Goal: Task Accomplishment & Management: Use online tool/utility

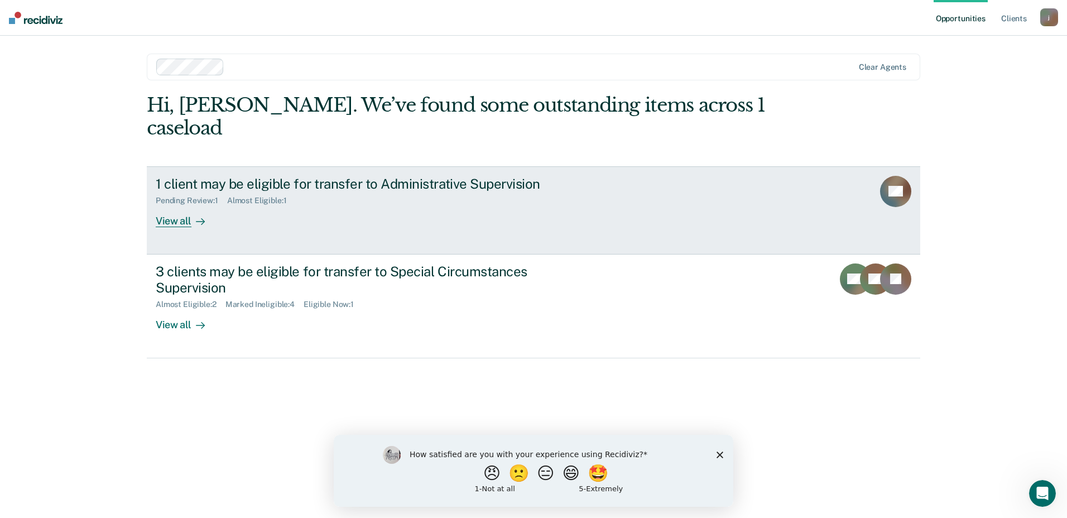
click at [575, 191] on link "1 client may be eligible for transfer to Administrative Supervision Pending Rev…" at bounding box center [533, 210] width 773 height 88
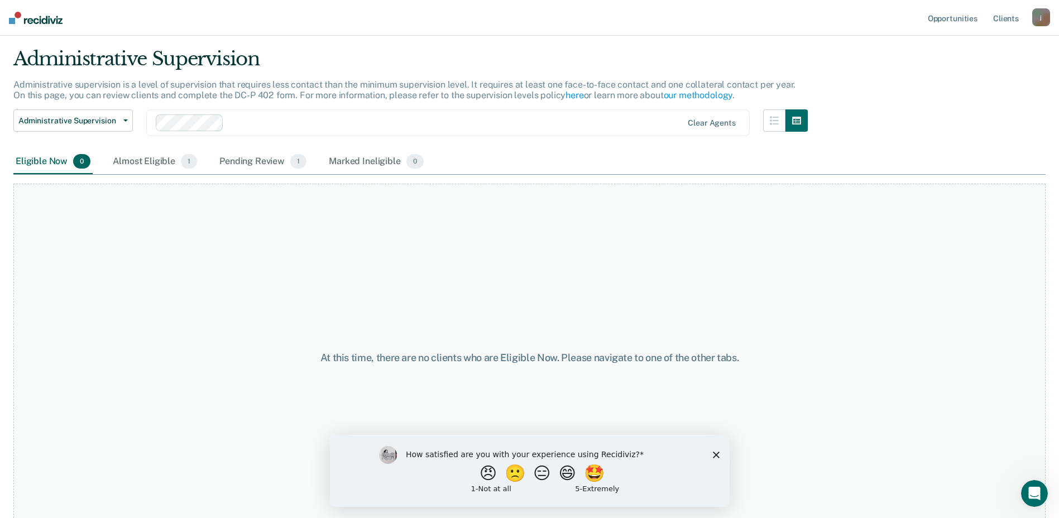
scroll to position [44, 0]
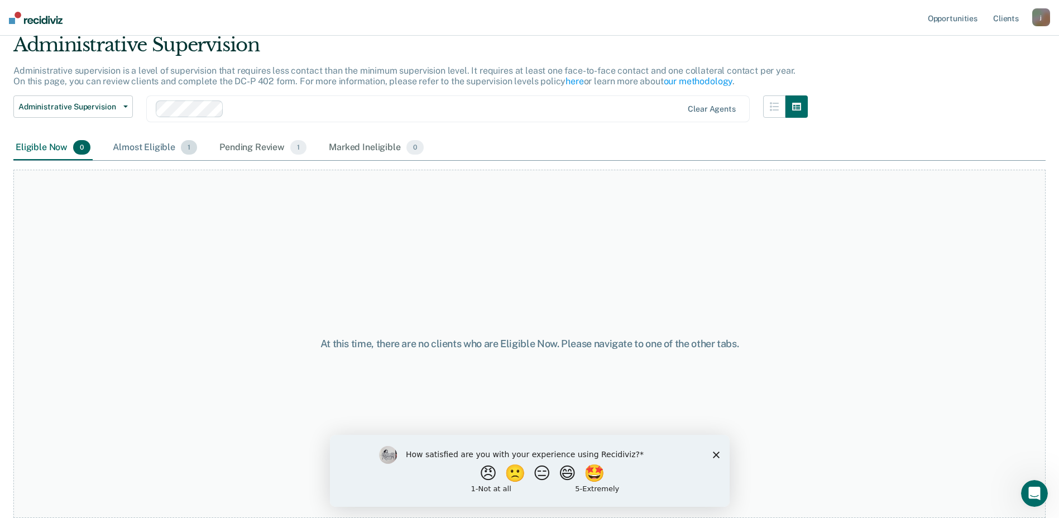
click at [186, 150] on span "1" at bounding box center [189, 147] width 16 height 15
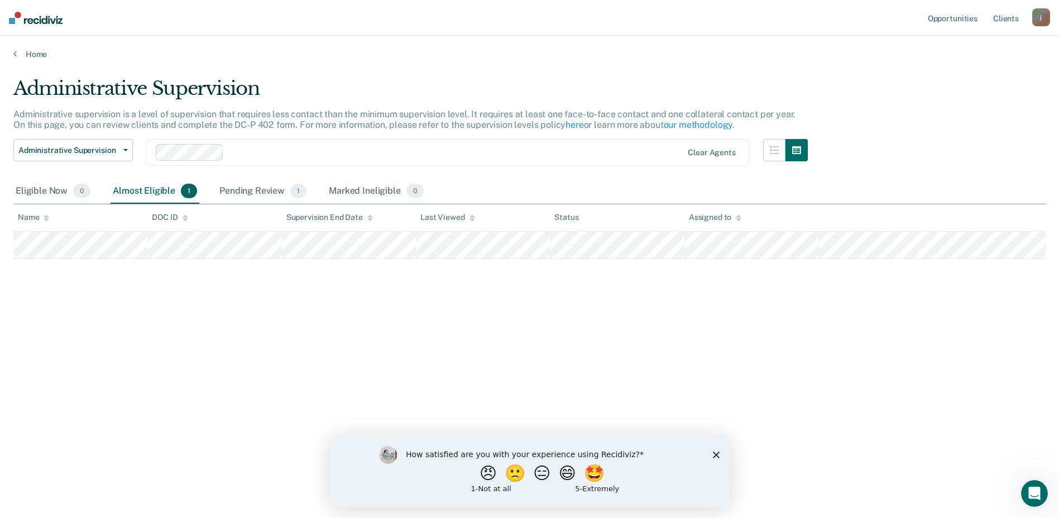
scroll to position [0, 0]
click at [125, 143] on button "Administrative Supervision" at bounding box center [72, 150] width 119 height 22
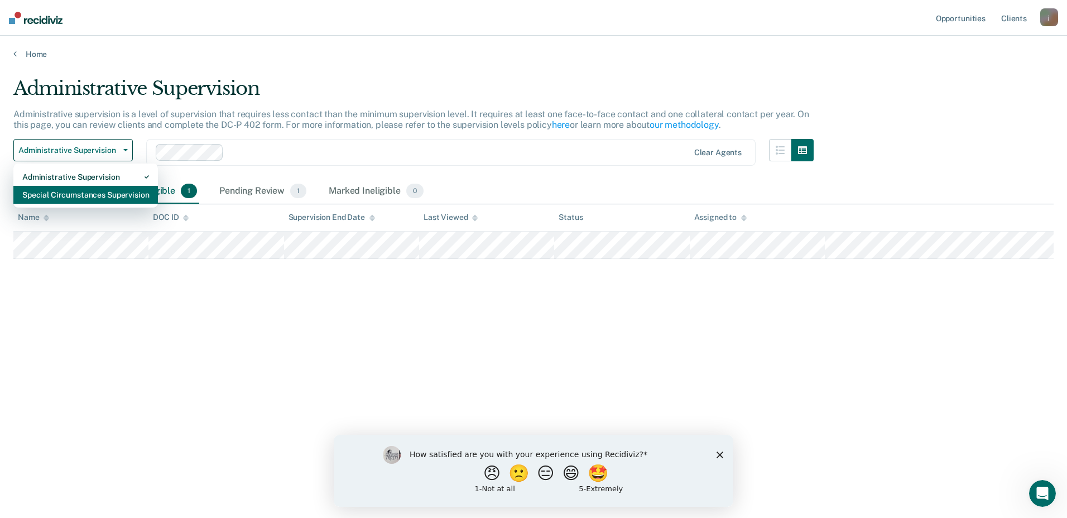
click at [83, 195] on div "Special Circumstances Supervision" at bounding box center [85, 195] width 127 height 18
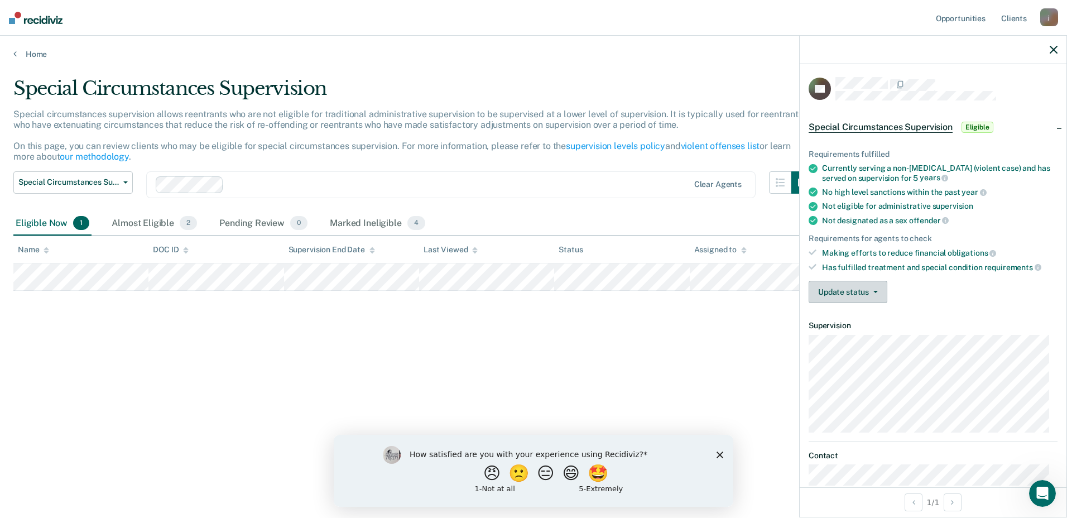
click at [884, 290] on button "Update status" at bounding box center [848, 292] width 79 height 22
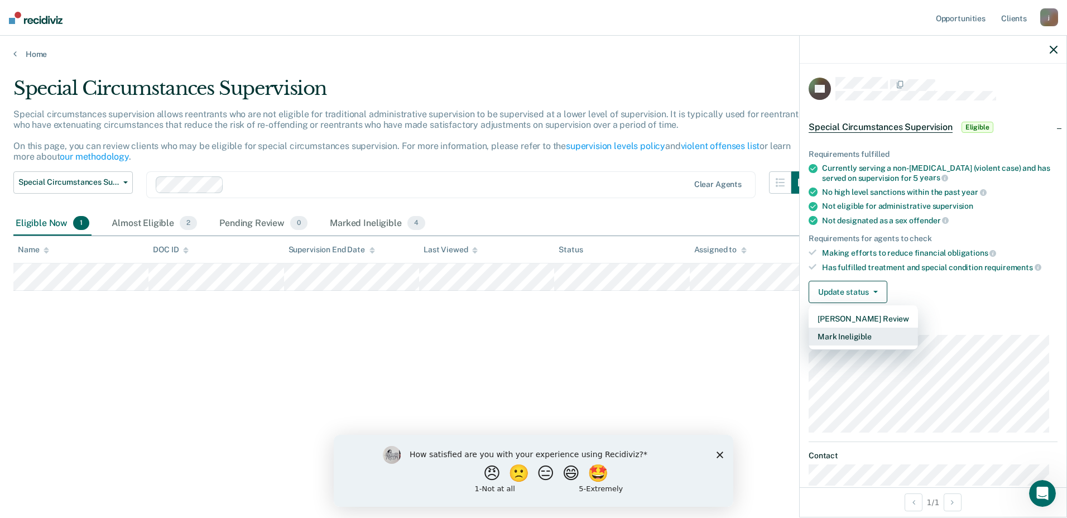
click at [864, 338] on button "Mark Ineligible" at bounding box center [863, 337] width 109 height 18
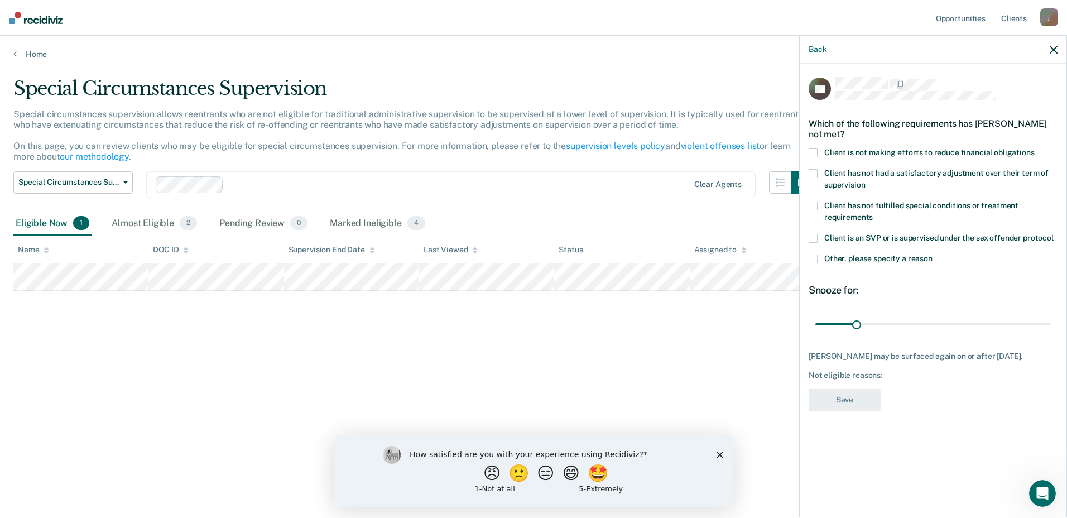
click at [817, 148] on span at bounding box center [813, 152] width 9 height 9
click at [1035, 148] on input "Client is not making efforts to reduce financial obligations" at bounding box center [1035, 148] width 0 height 0
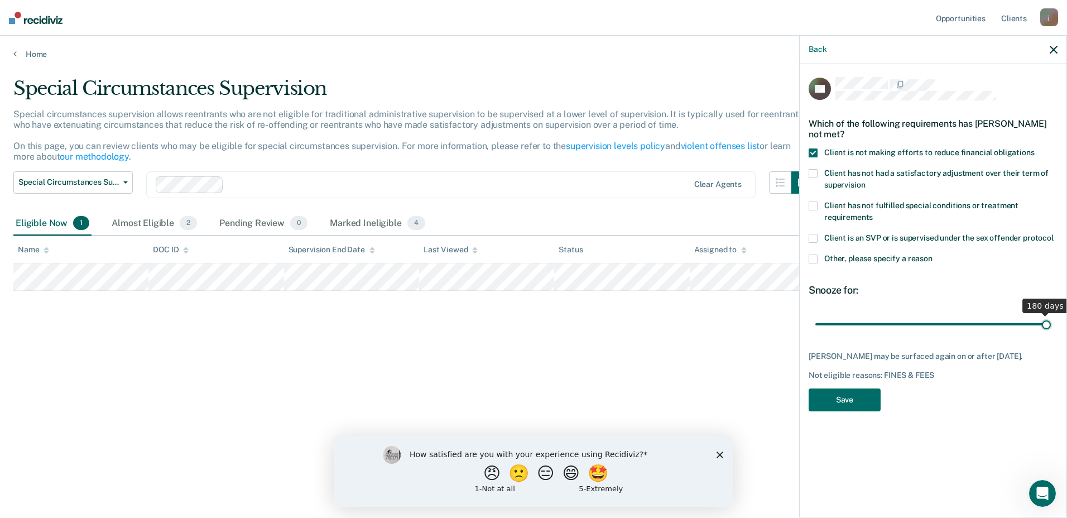
drag, startPoint x: 855, startPoint y: 326, endPoint x: 1069, endPoint y: 342, distance: 214.3
type input "180"
click at [1051, 334] on input "range" at bounding box center [933, 324] width 236 height 20
click at [852, 400] on button "Save" at bounding box center [845, 399] width 72 height 23
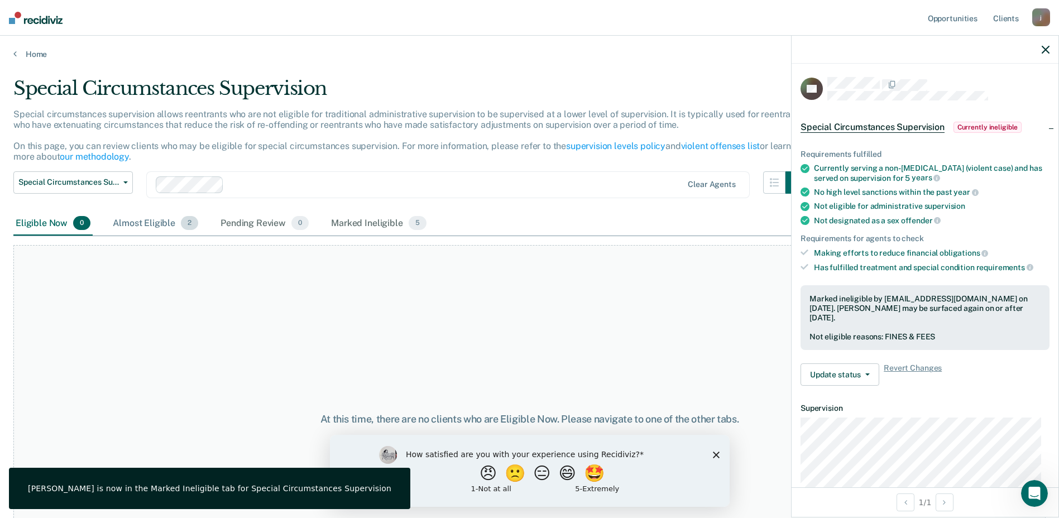
click at [164, 225] on div "Almost Eligible 2" at bounding box center [155, 224] width 90 height 25
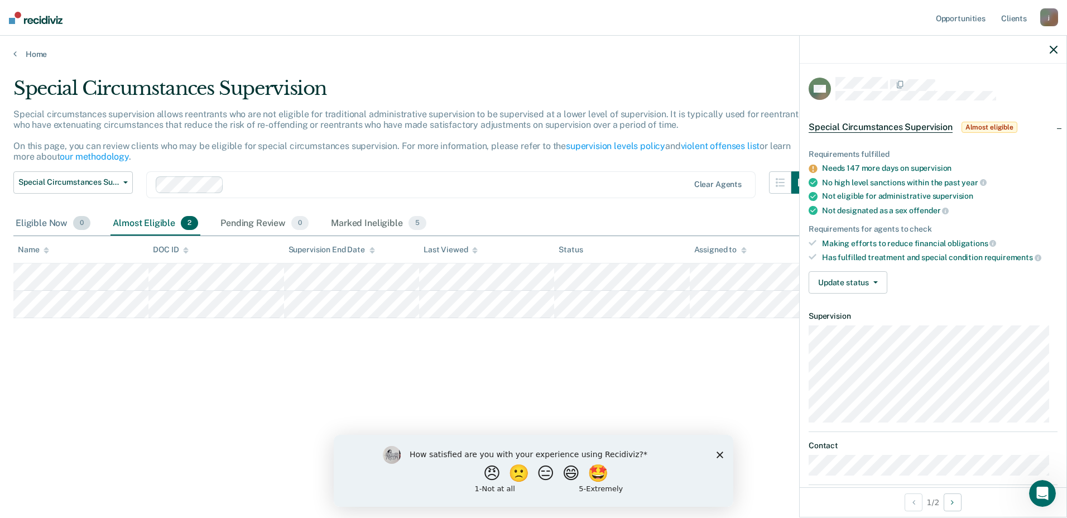
click at [52, 225] on div "Eligible Now 0" at bounding box center [52, 224] width 79 height 25
